Goal: Find specific page/section: Find specific page/section

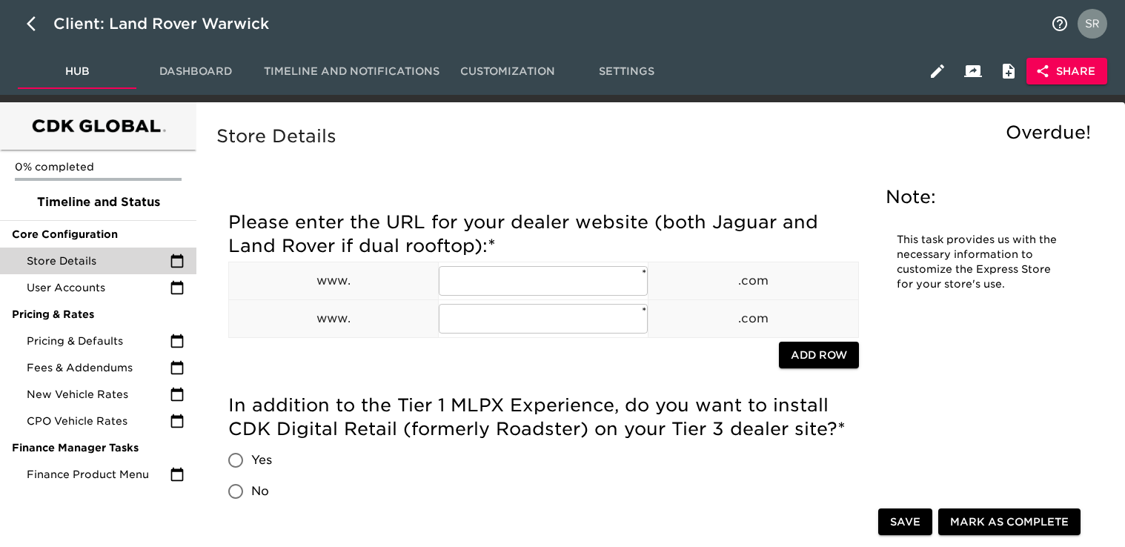
scroll to position [1043, 0]
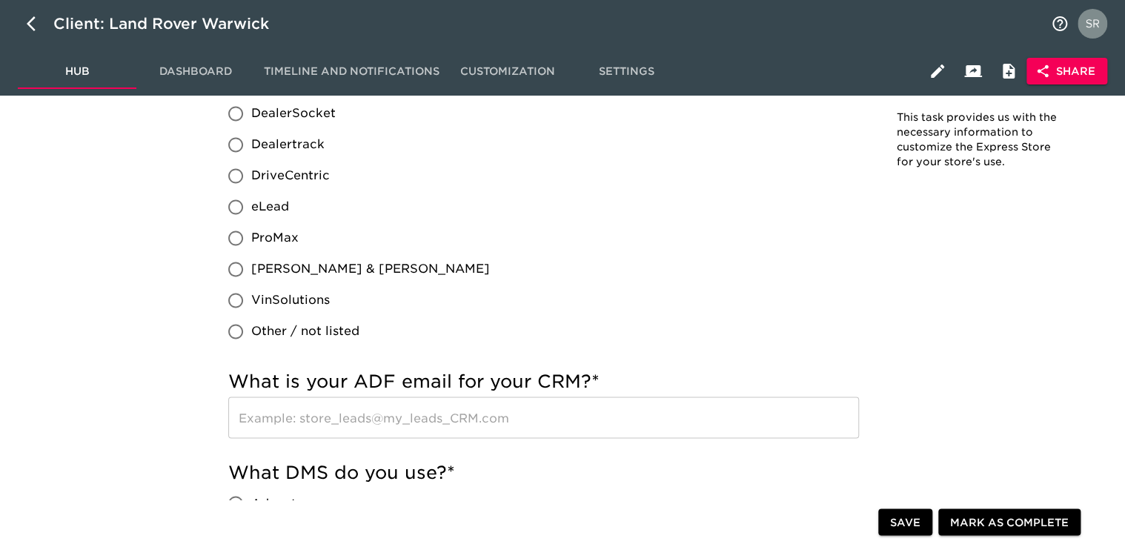
click at [484, 244] on div "Which CRM do you use? * DealerSocket Dealertrack DriveCentric eLead ProMax [PER…" at bounding box center [543, 208] width 631 height 276
click at [24, 28] on button "button" at bounding box center [36, 24] width 36 height 36
select select "10"
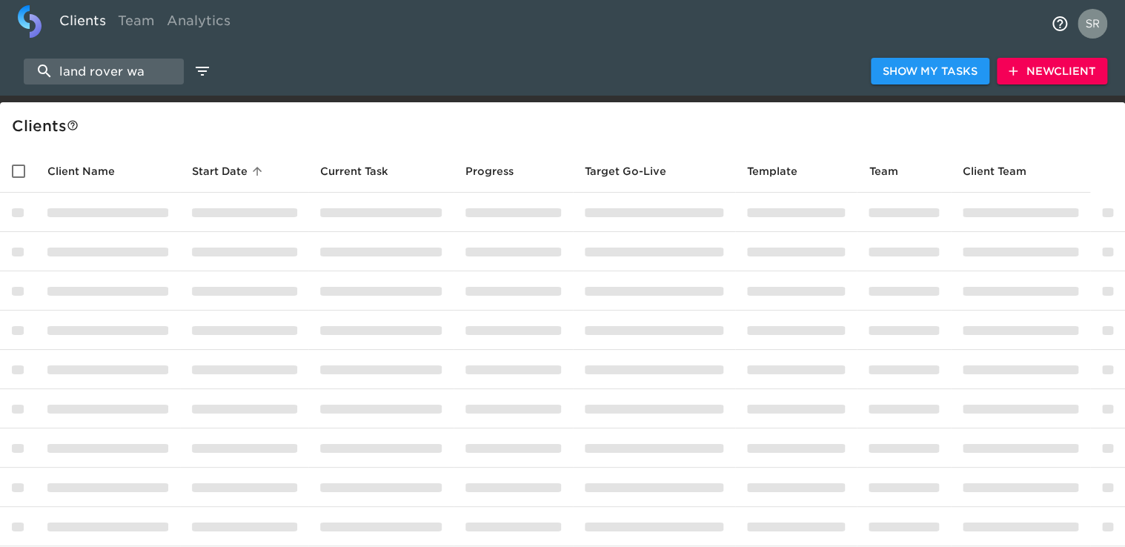
drag, startPoint x: 150, startPoint y: 62, endPoint x: 59, endPoint y: 42, distance: 92.6
click at [59, 42] on div "Clients Team Analytics land rover wa Show My Tasks New Client Client s Client N…" at bounding box center [562, 312] width 1125 height 625
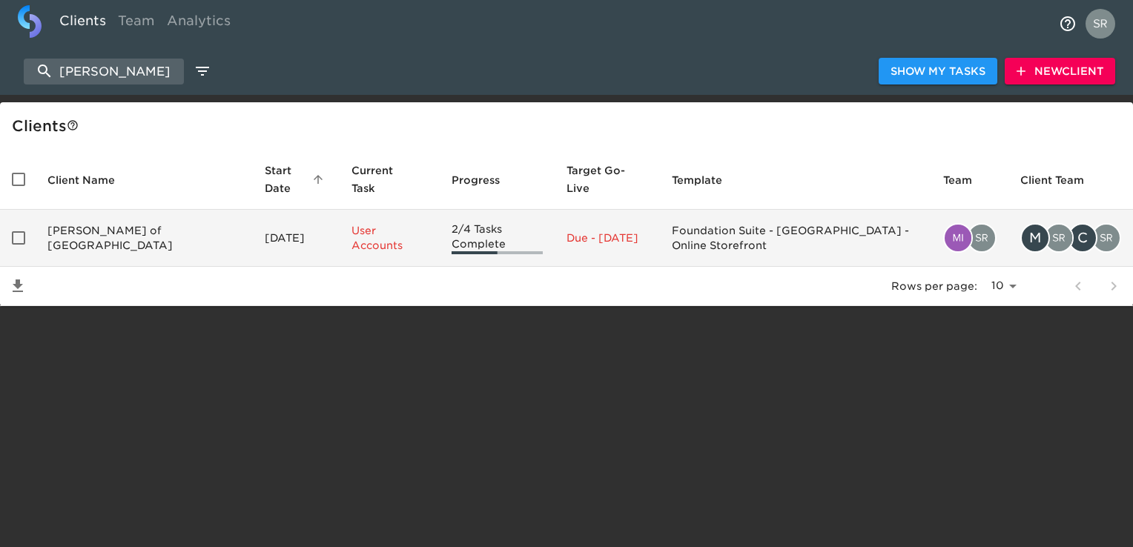
type input "[PERSON_NAME]"
click at [109, 215] on td "[PERSON_NAME] of [GEOGRAPHIC_DATA]" at bounding box center [144, 238] width 217 height 57
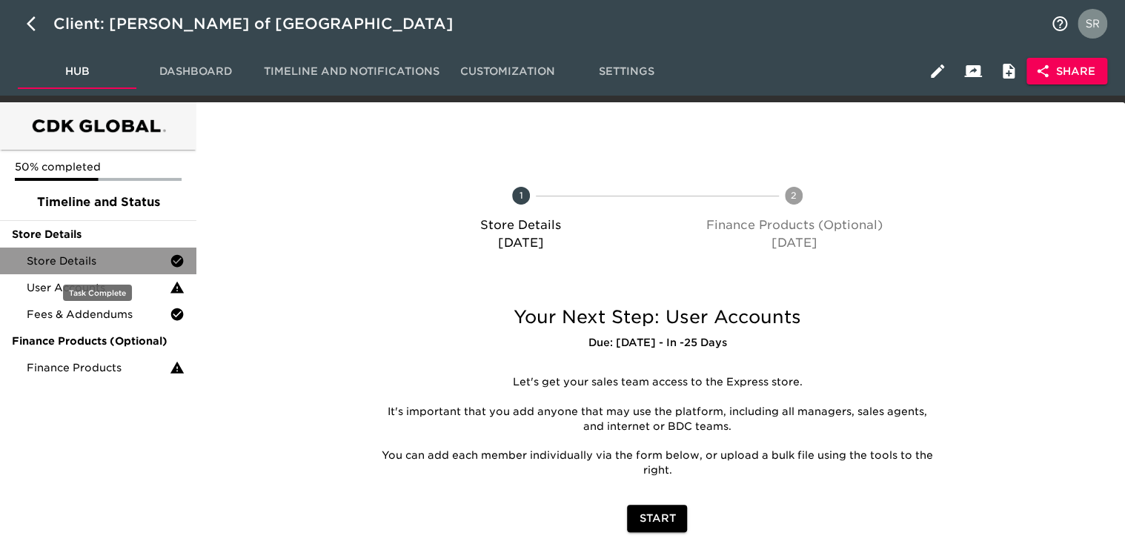
click at [86, 251] on div "Store Details" at bounding box center [98, 261] width 196 height 27
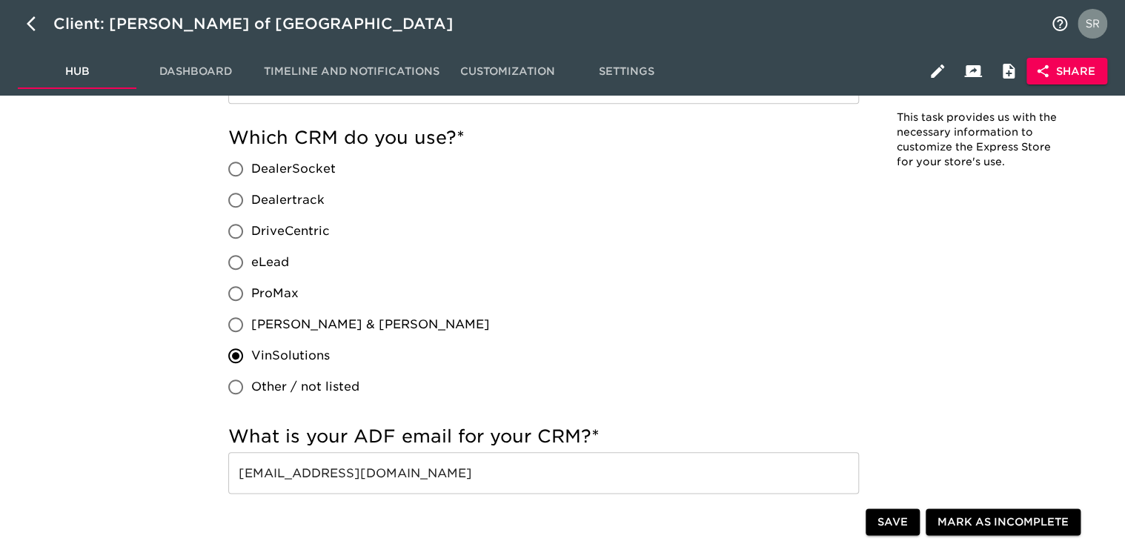
scroll to position [477, 0]
